Goal: Check status

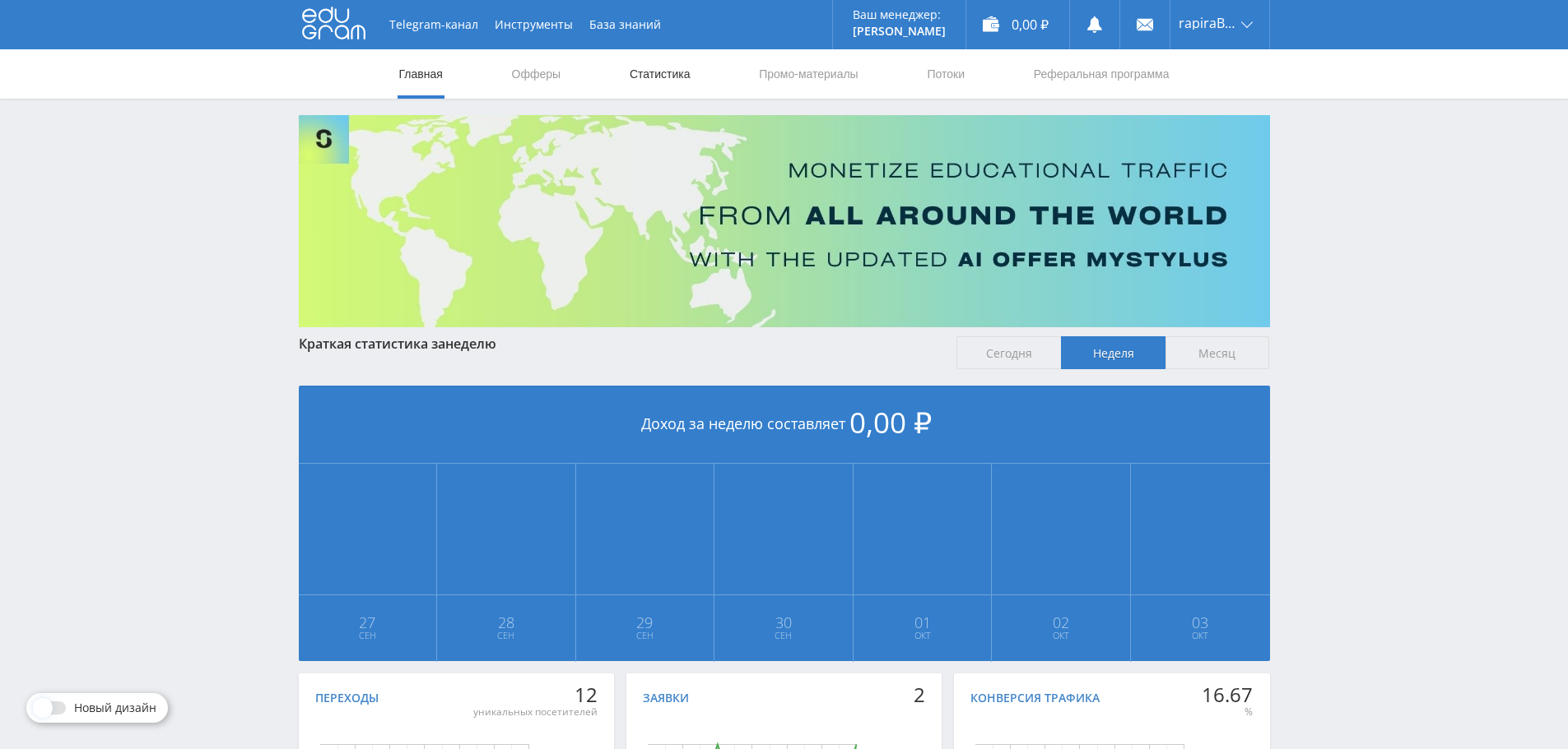
click at [638, 81] on link "Статистика" at bounding box center [660, 74] width 64 height 49
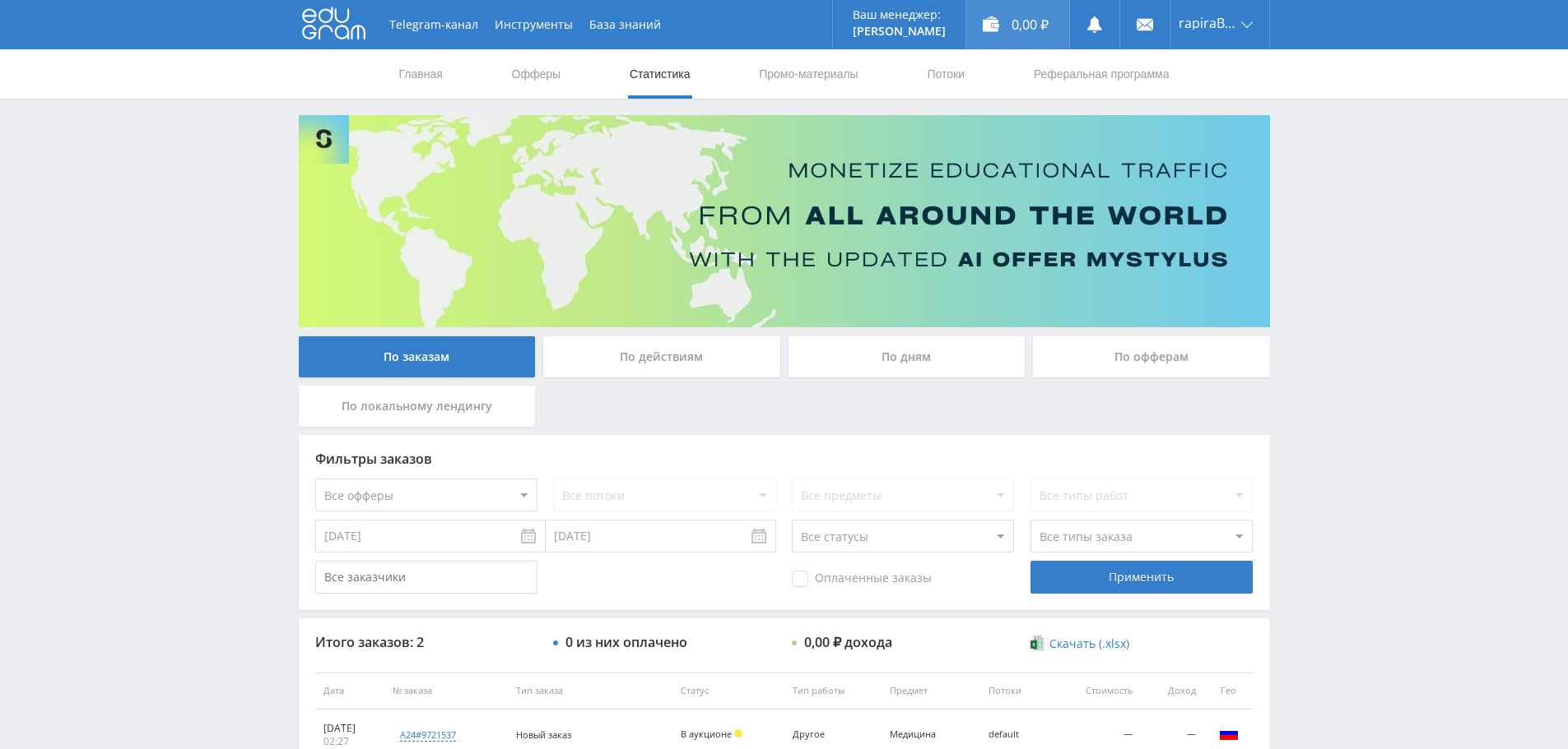
click at [1004, 37] on div "0,00 ₽" at bounding box center [1017, 25] width 103 height 49
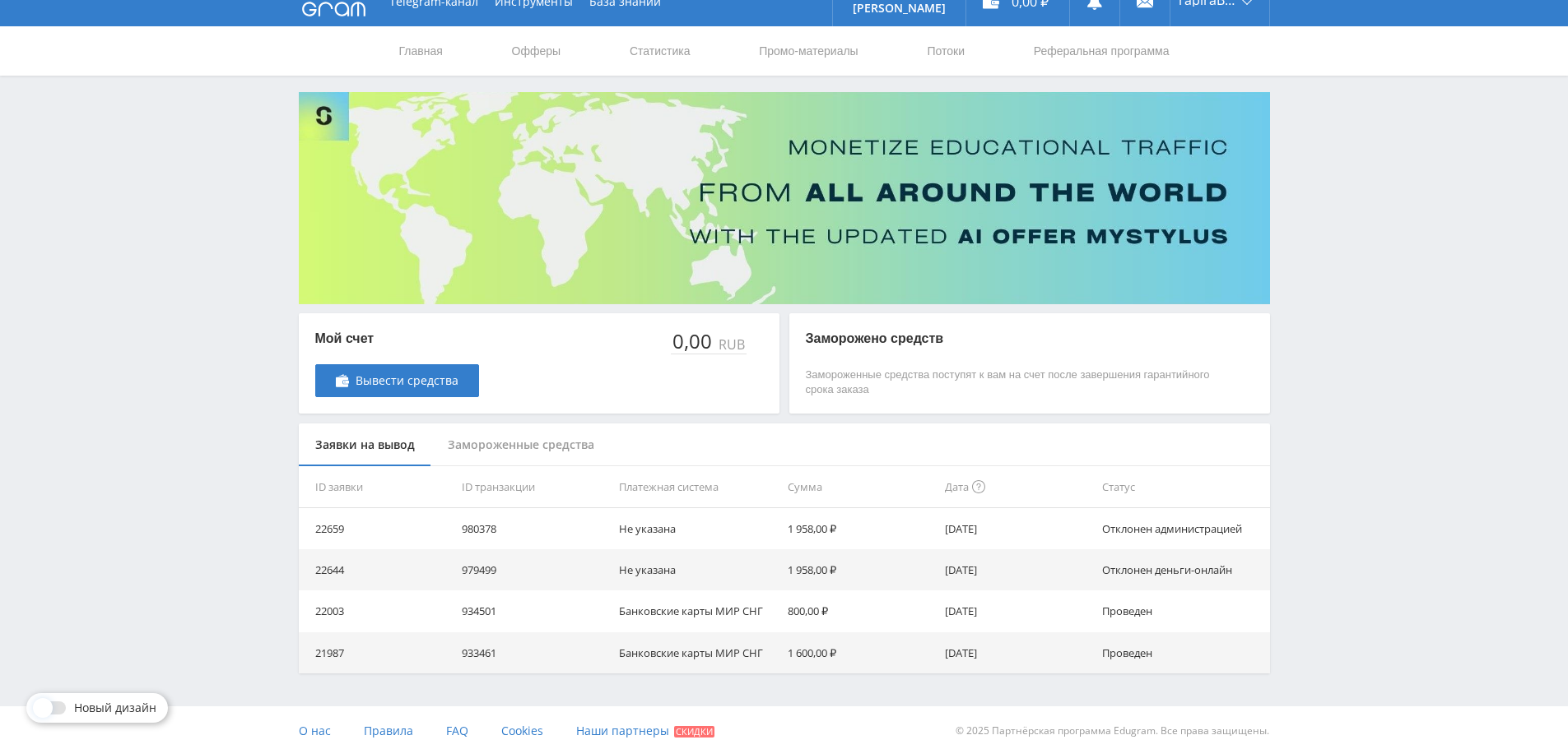
scroll to position [30, 0]
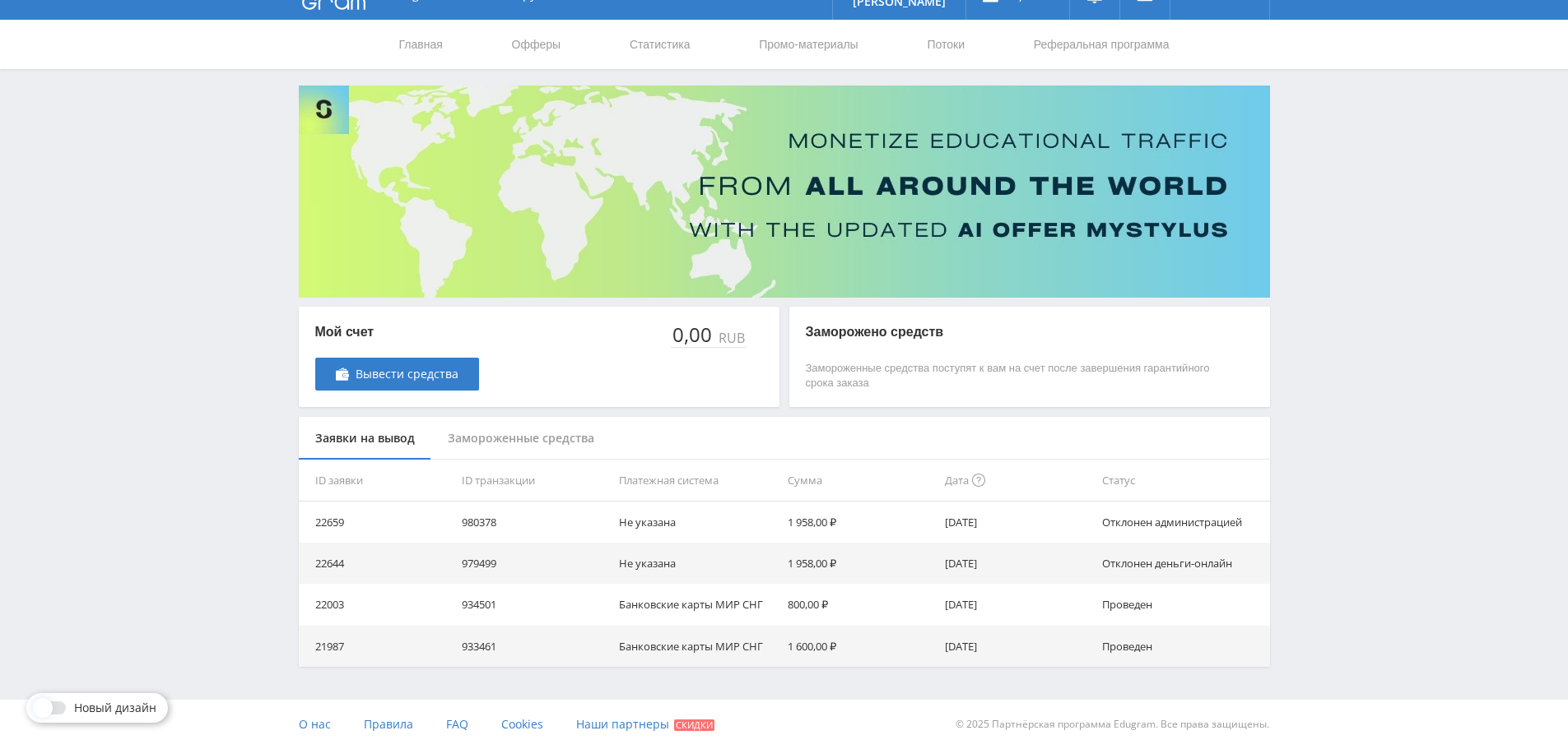
drag, startPoint x: 1362, startPoint y: 375, endPoint x: 1028, endPoint y: 197, distance: 378.5
click at [1382, 501] on div "Telegram-канал Инструменты База знаний Ваш менеджер: Alex Alex Online @edugram_…" at bounding box center [784, 359] width 1568 height 779
